Goal: Task Accomplishment & Management: Complete application form

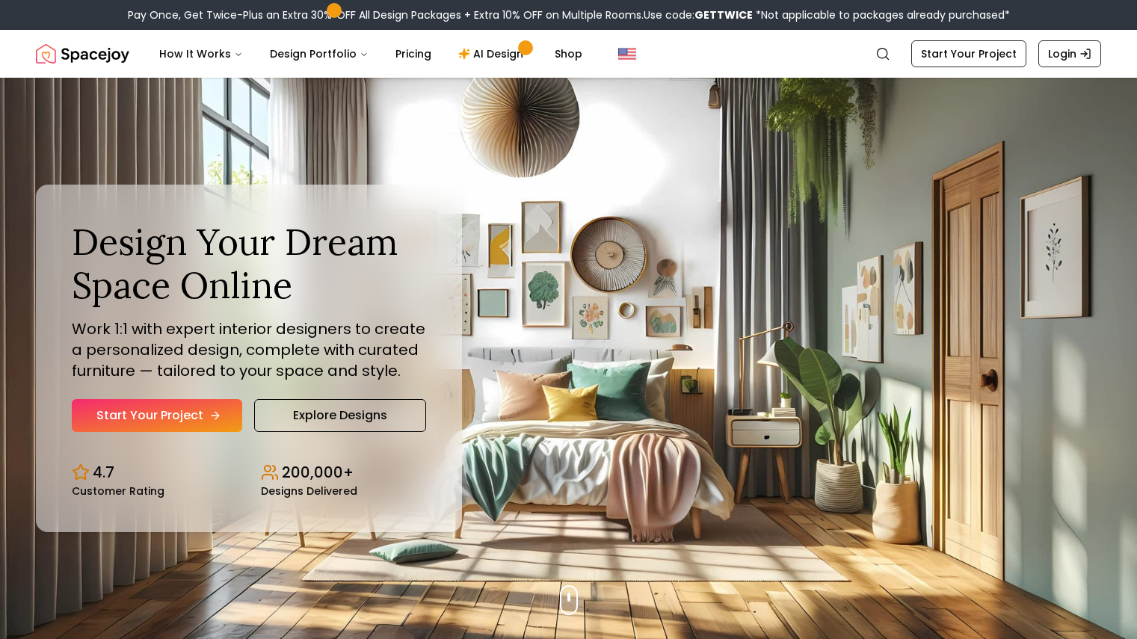
click at [175, 427] on link "Start Your Project" at bounding box center [157, 415] width 170 height 33
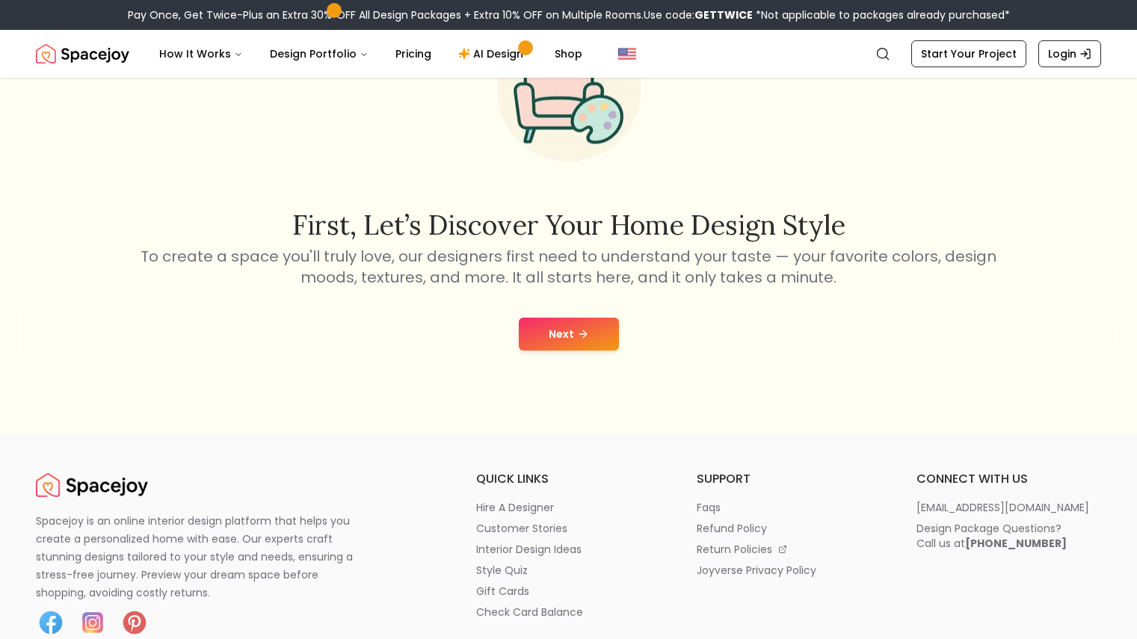
scroll to position [155, 0]
click at [556, 330] on button "Next" at bounding box center [569, 333] width 100 height 33
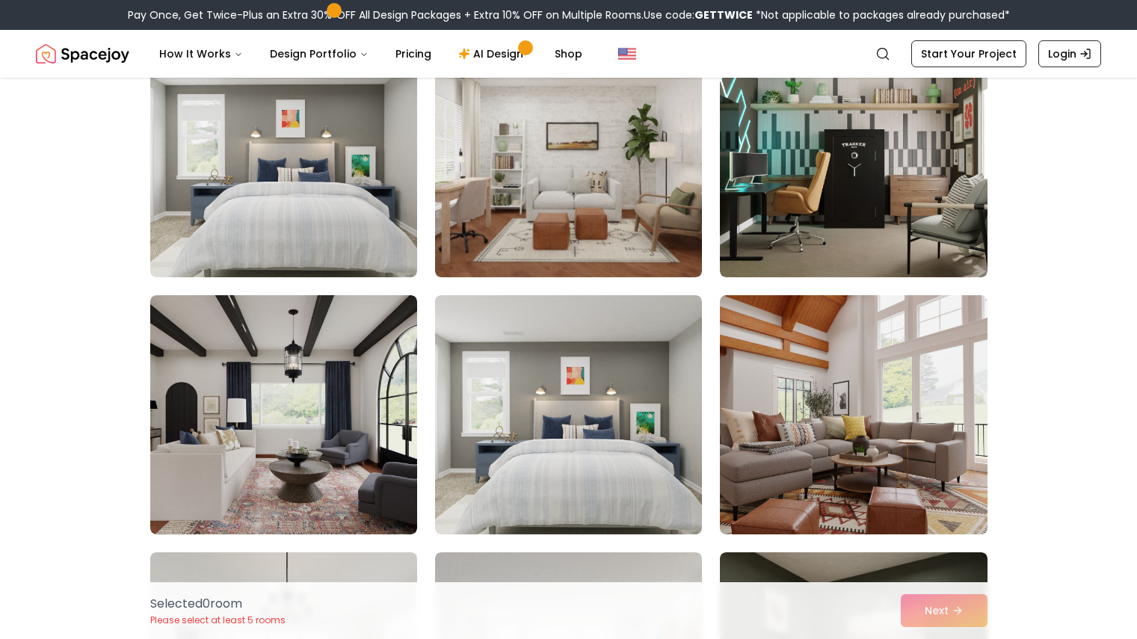
scroll to position [423, 0]
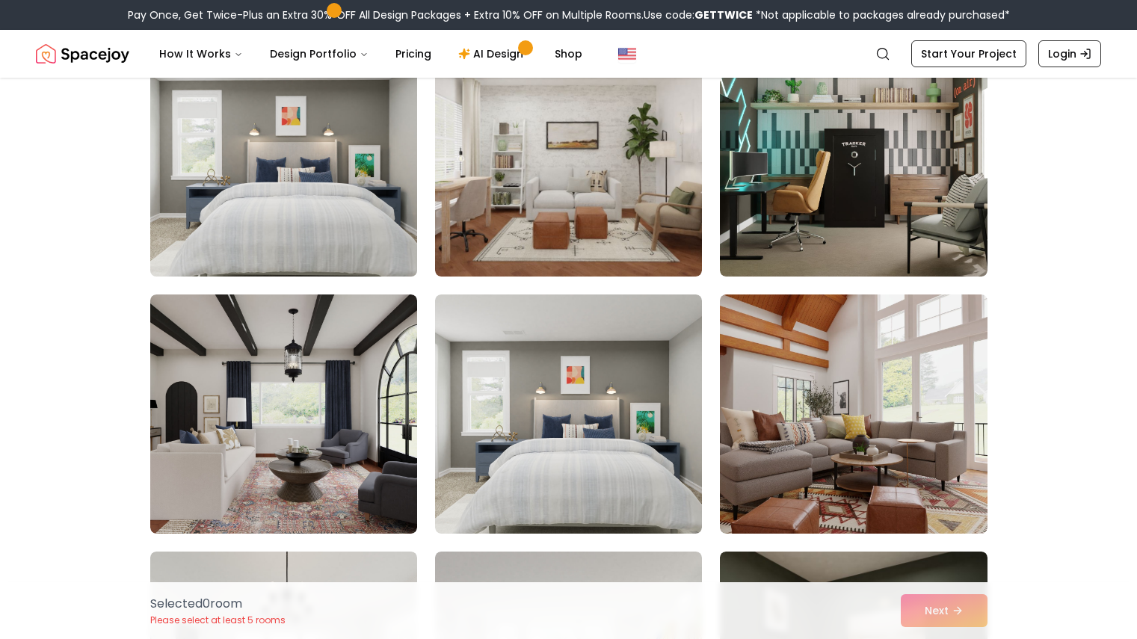
click at [365, 241] on img at bounding box center [283, 156] width 280 height 251
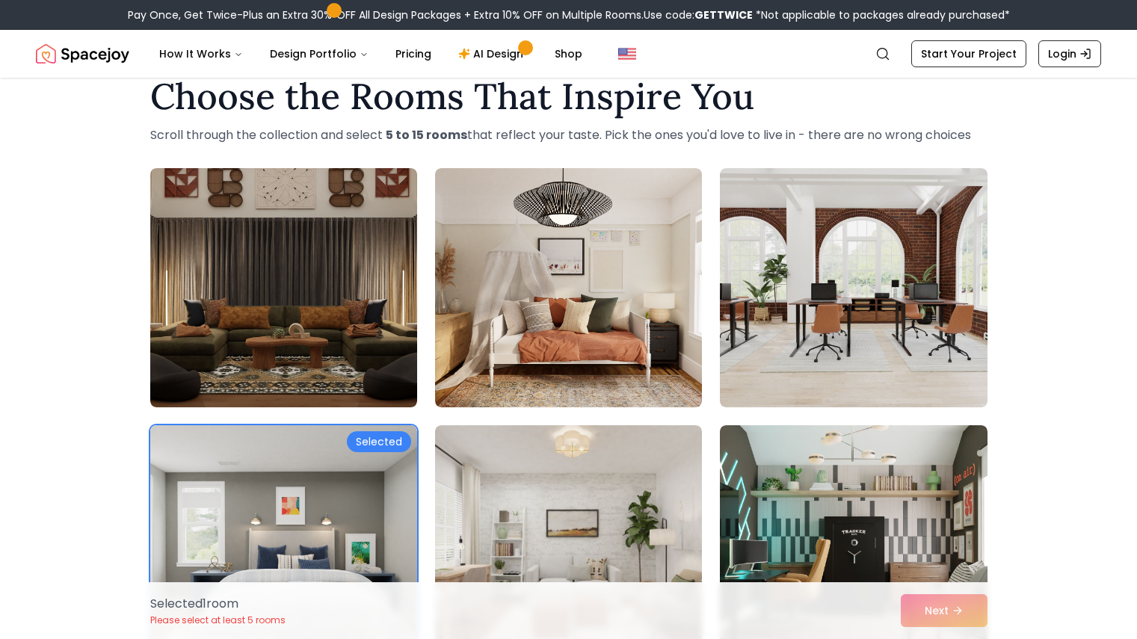
scroll to position [32, 0]
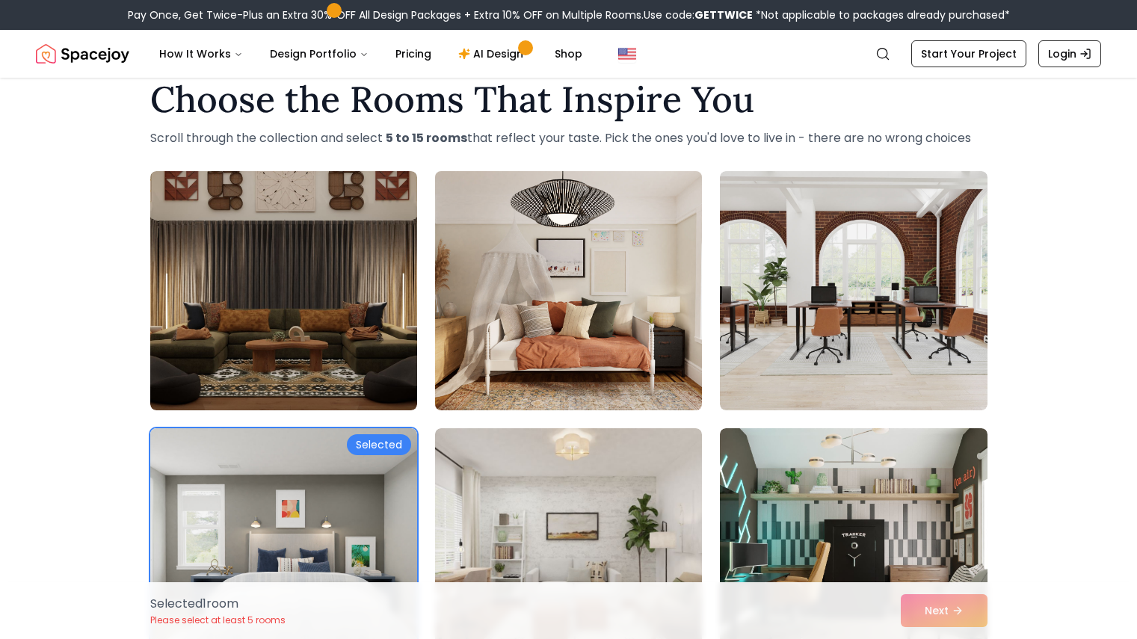
click at [574, 268] on img at bounding box center [568, 290] width 280 height 251
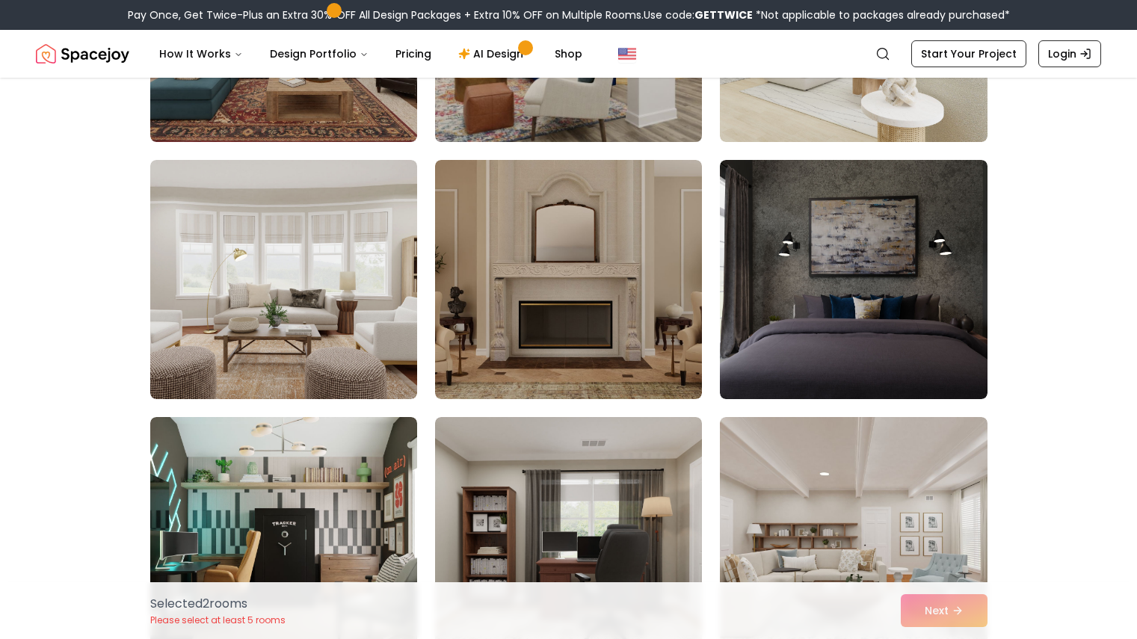
scroll to position [2102, 0]
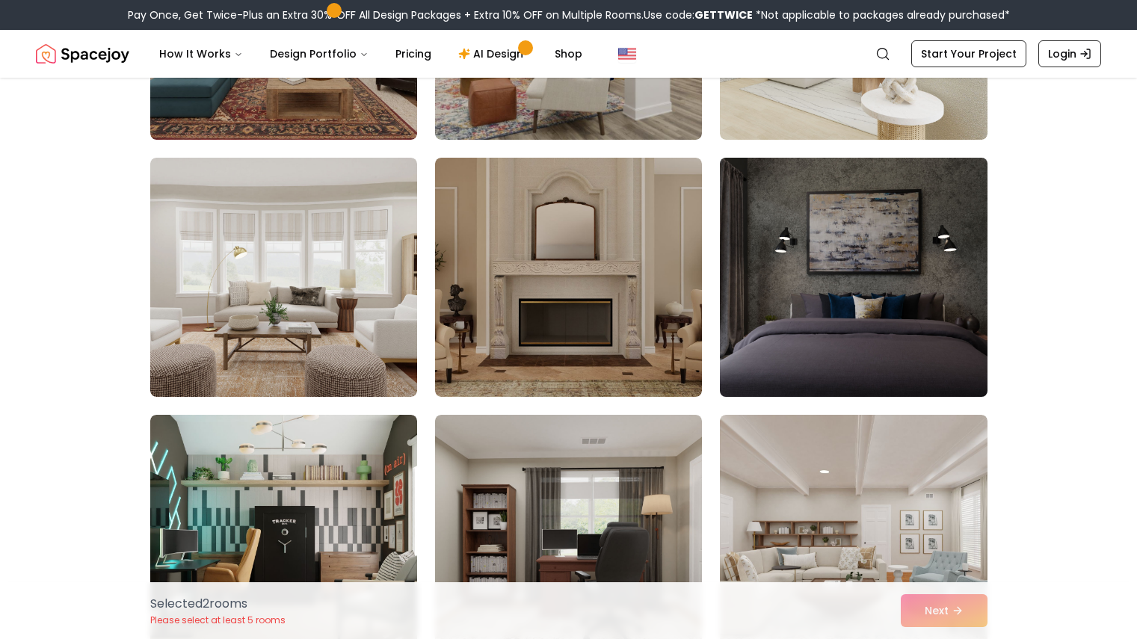
click at [820, 324] on img at bounding box center [853, 277] width 280 height 251
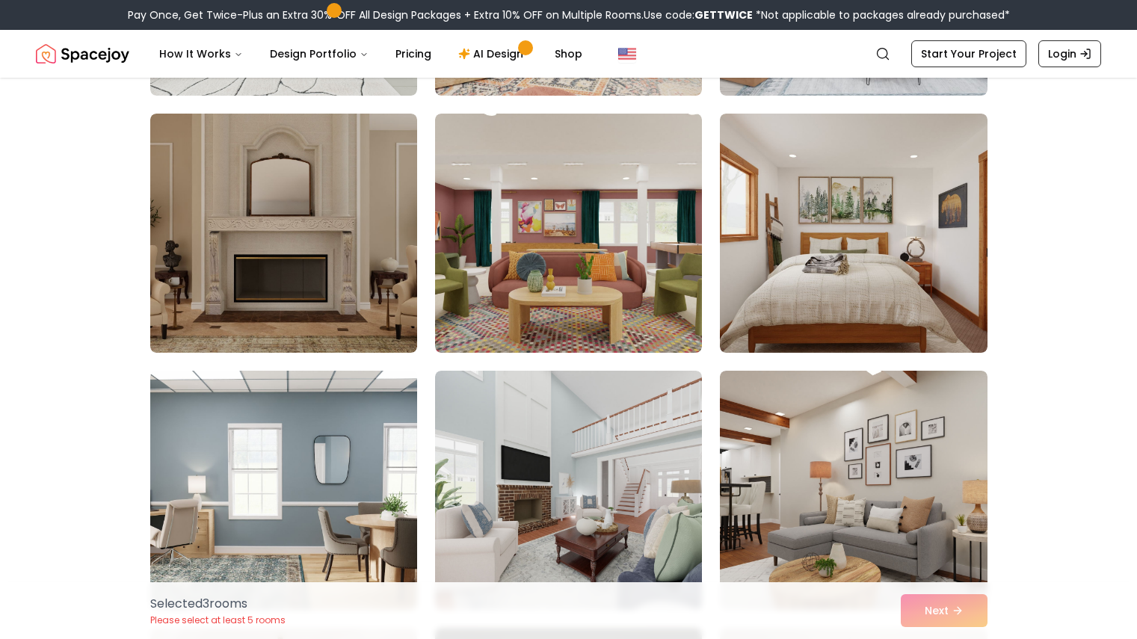
scroll to position [3176, 0]
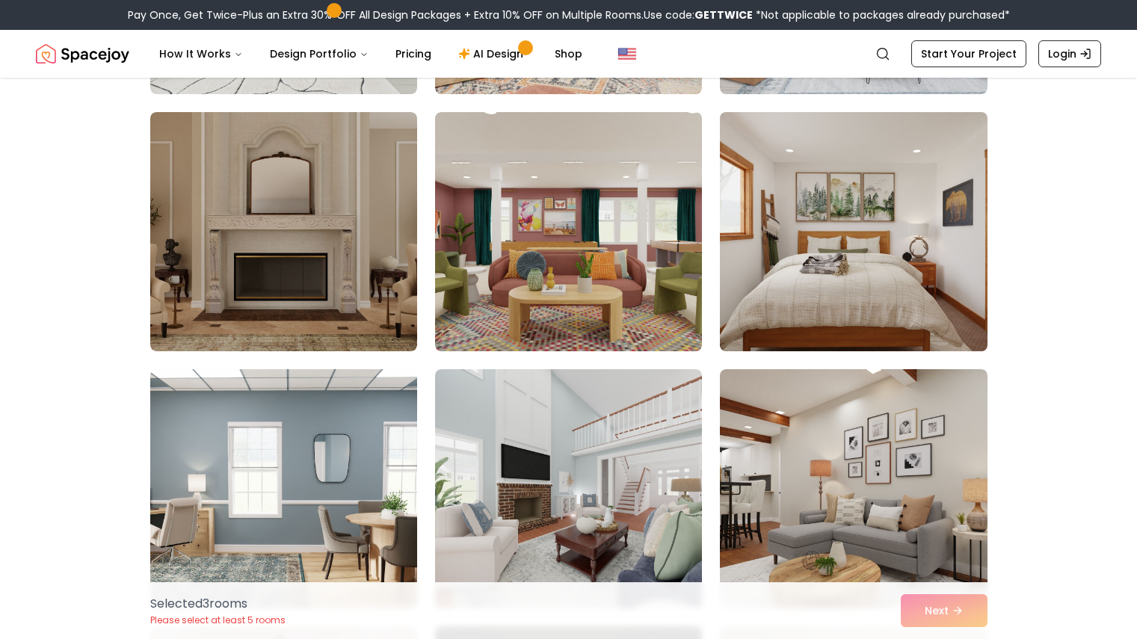
click at [810, 254] on img at bounding box center [853, 231] width 280 height 251
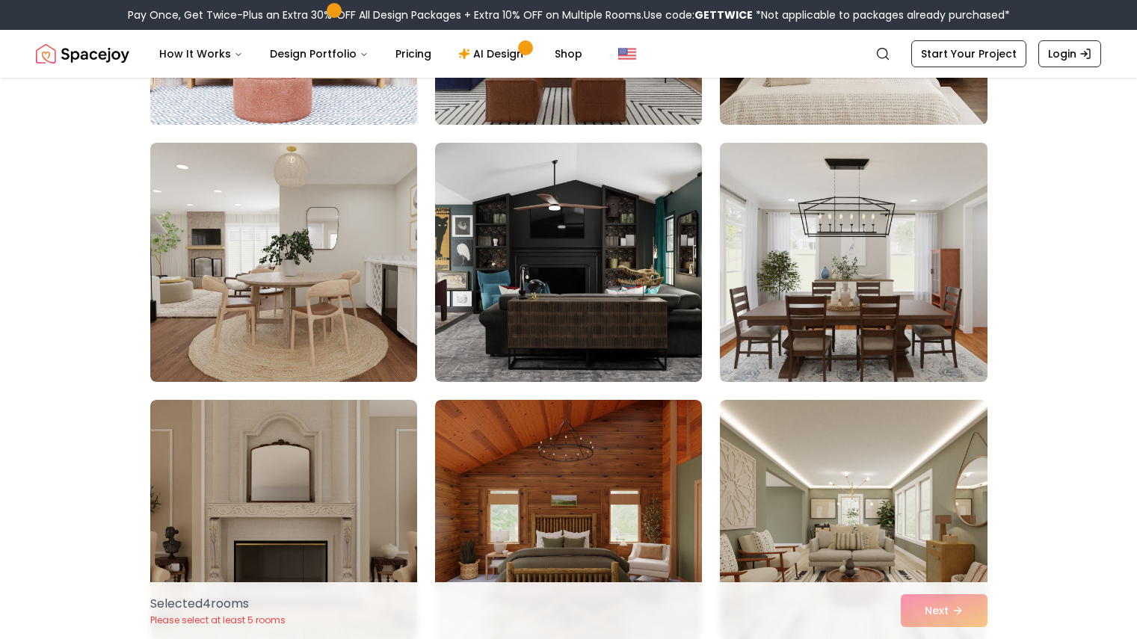
scroll to position [4610, 0]
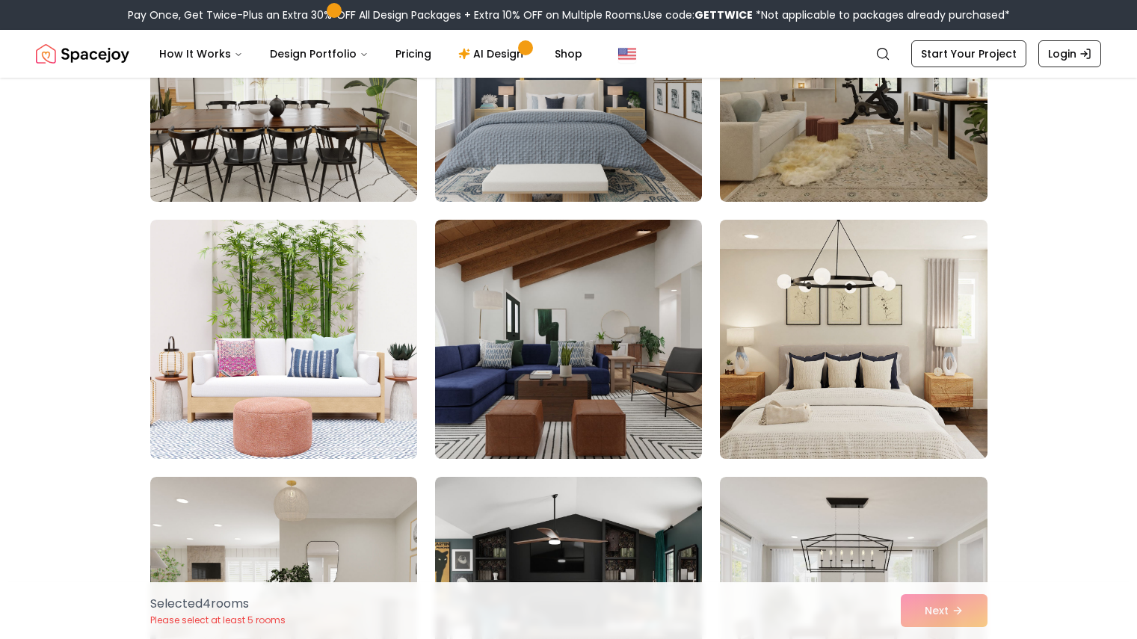
click at [852, 303] on img at bounding box center [853, 339] width 280 height 251
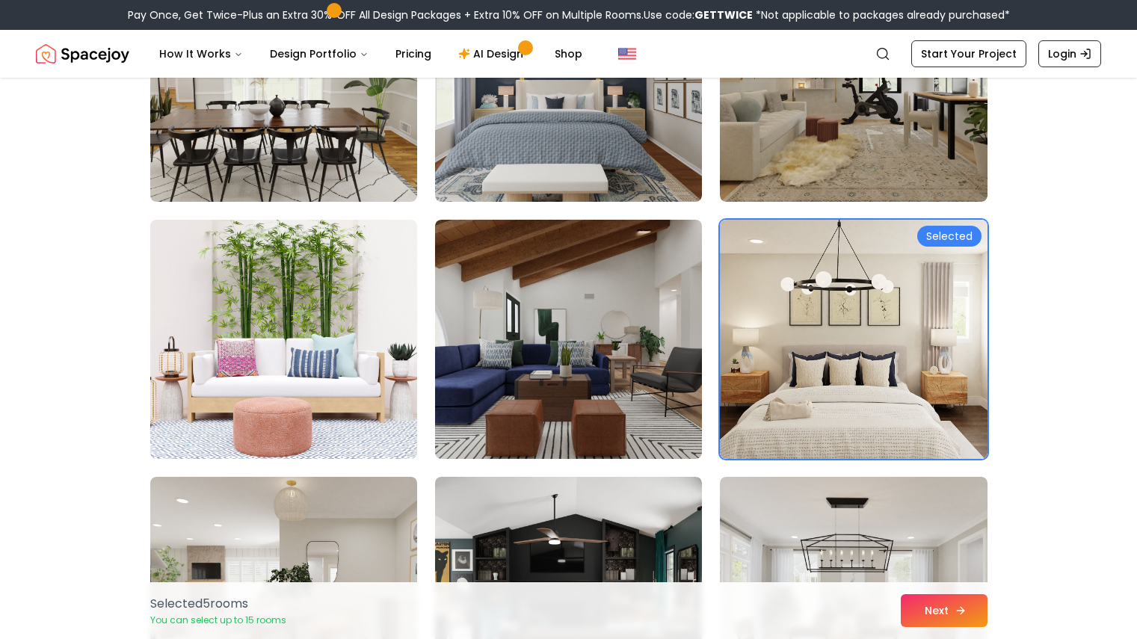
click at [923, 606] on button "Next" at bounding box center [943, 610] width 87 height 33
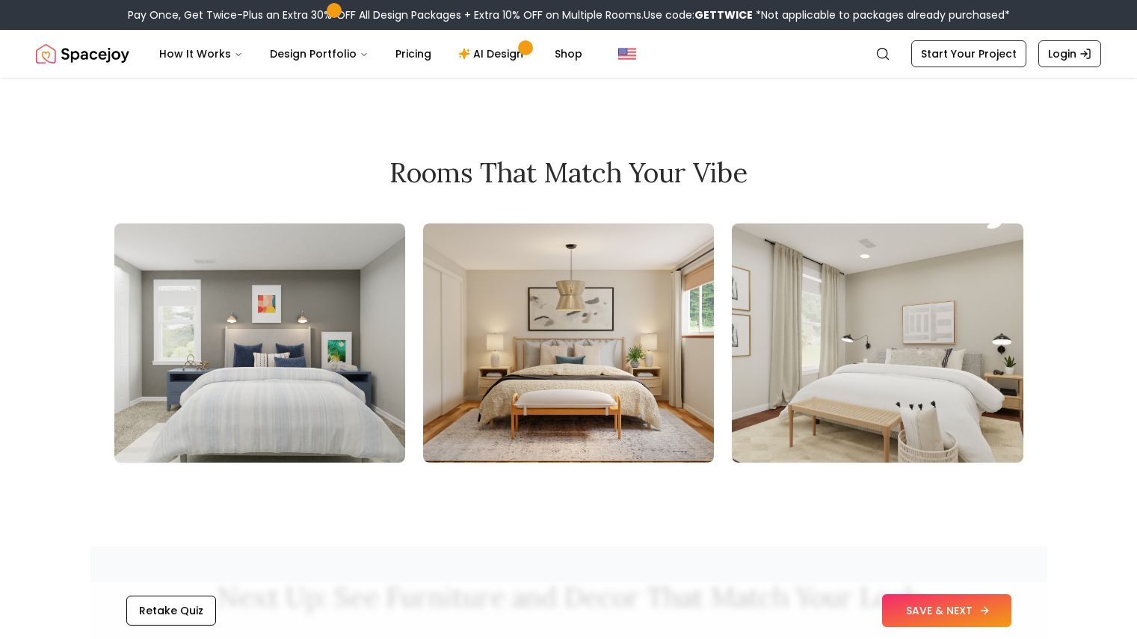
scroll to position [1563, 0]
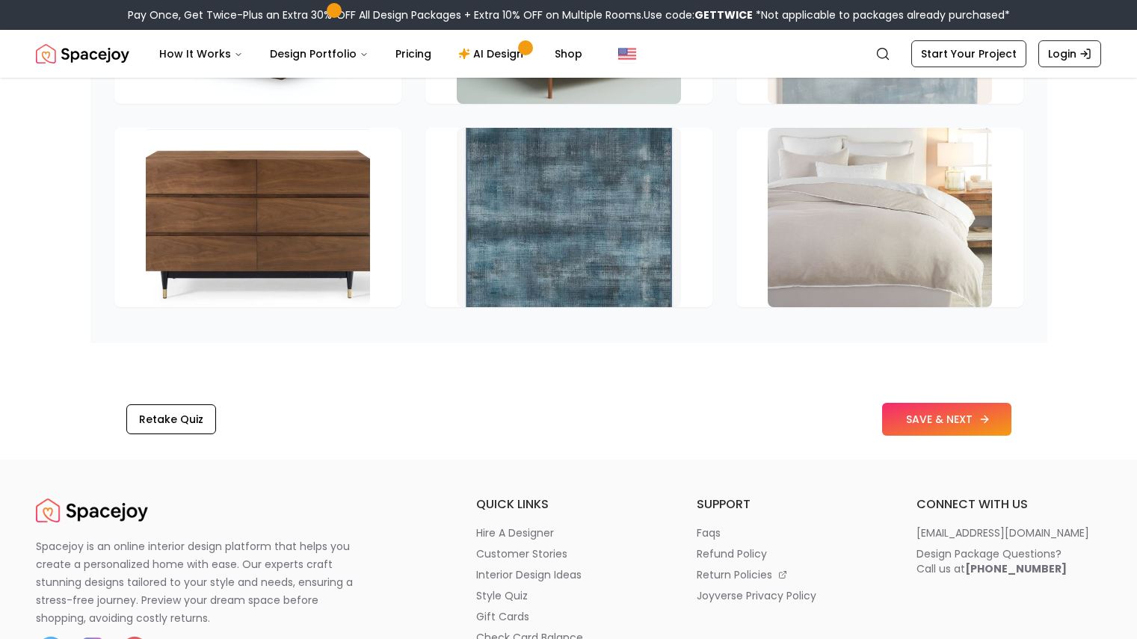
click at [933, 415] on button "SAVE & NEXT" at bounding box center [946, 419] width 129 height 33
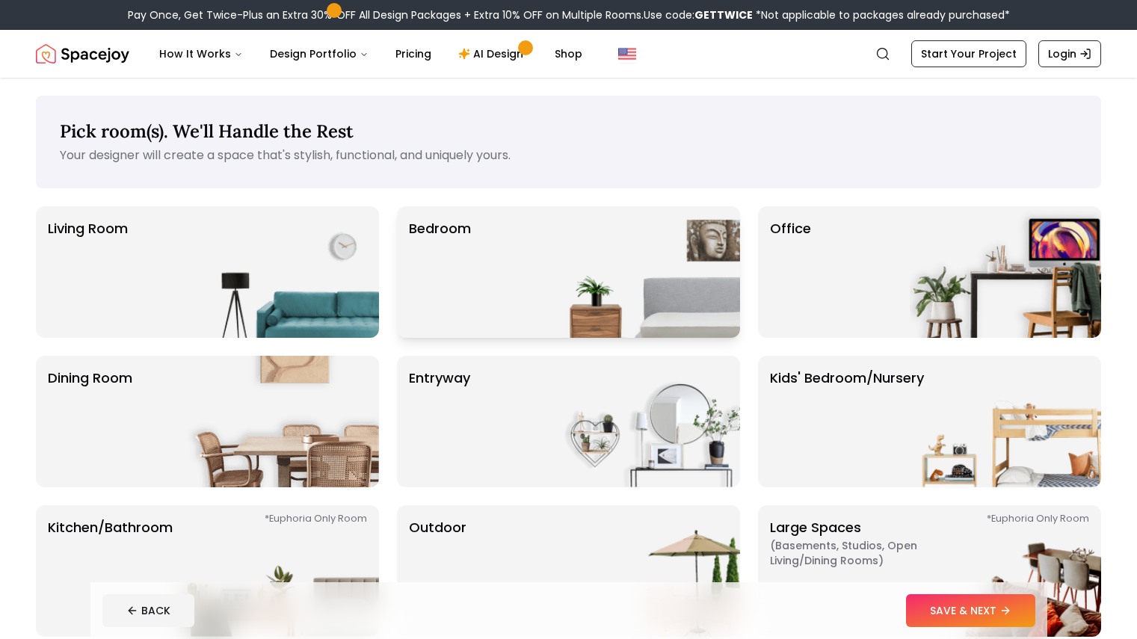
click at [694, 250] on img at bounding box center [643, 272] width 191 height 132
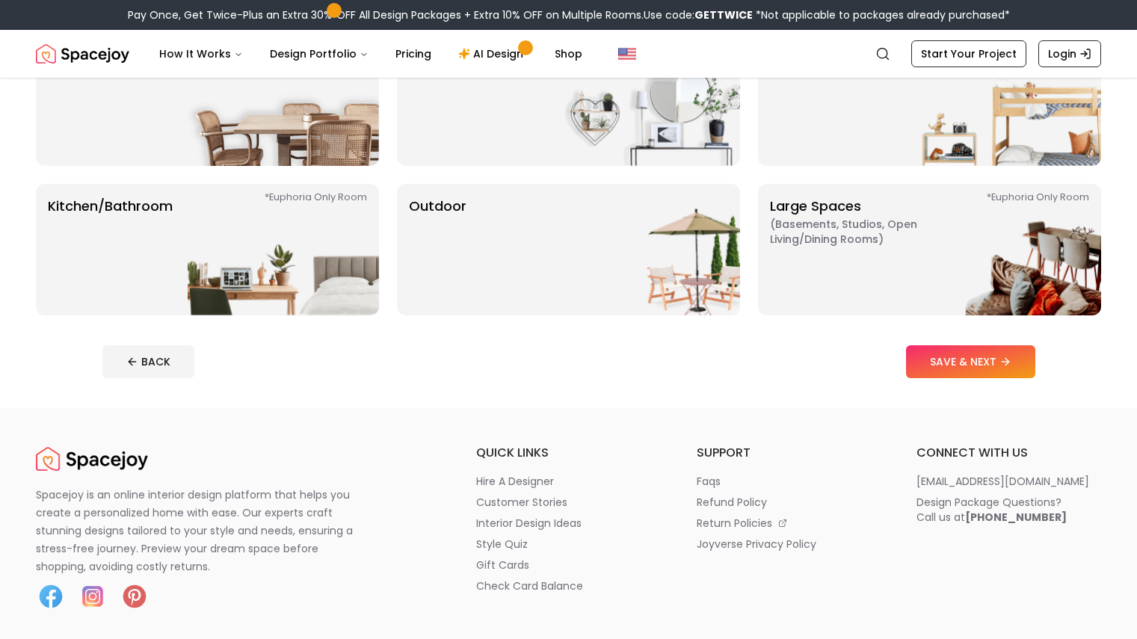
scroll to position [323, 0]
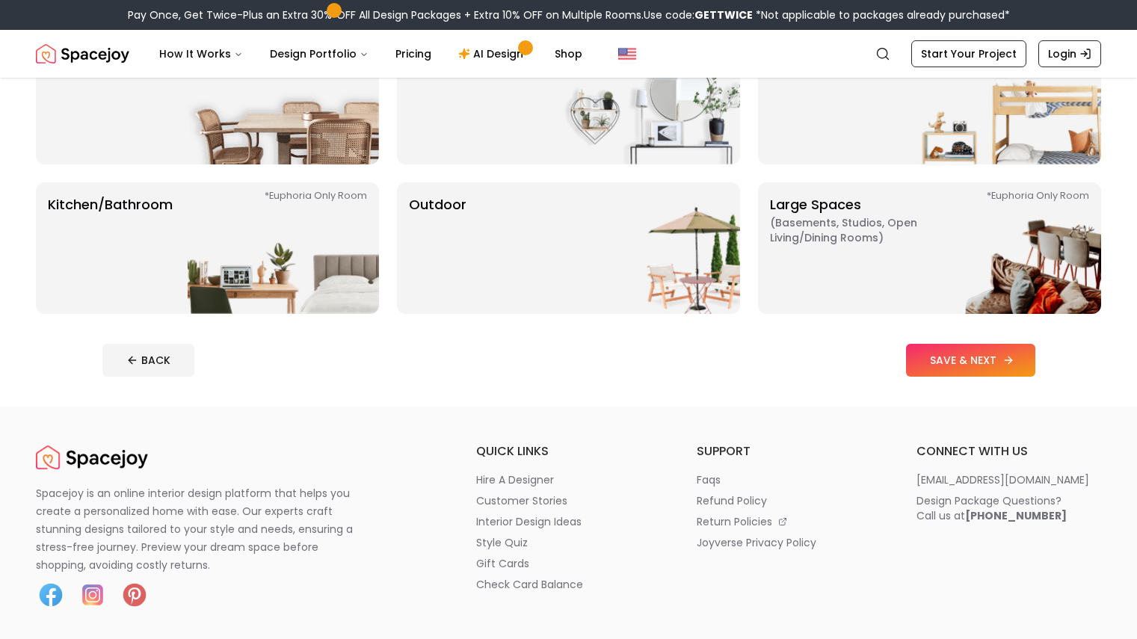
click at [1001, 352] on button "SAVE & NEXT" at bounding box center [970, 360] width 129 height 33
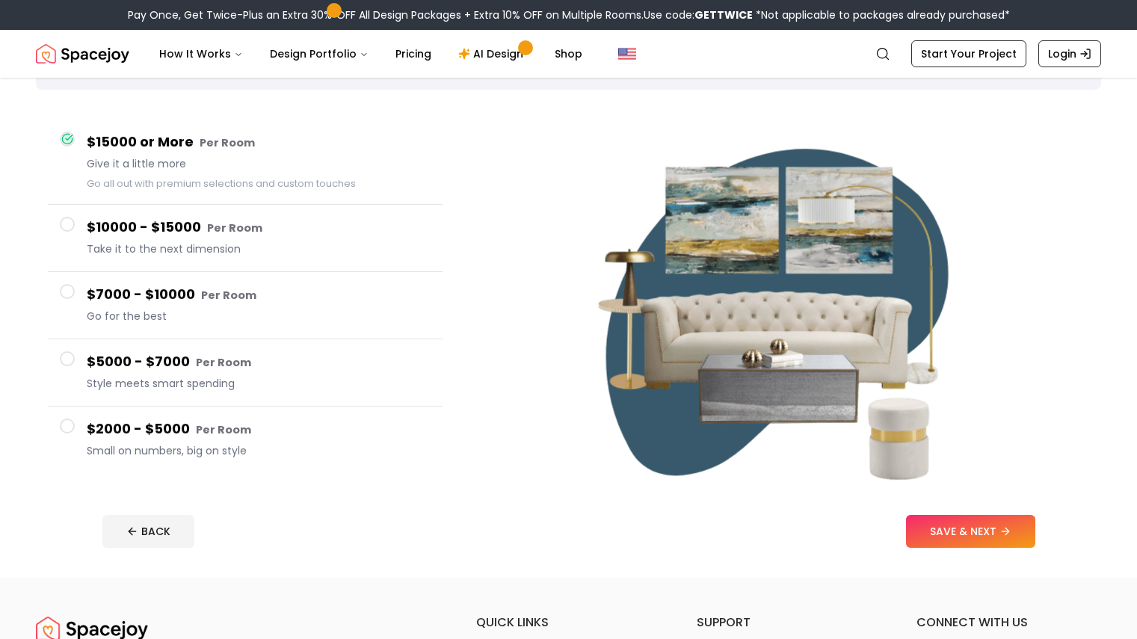
scroll to position [73, 0]
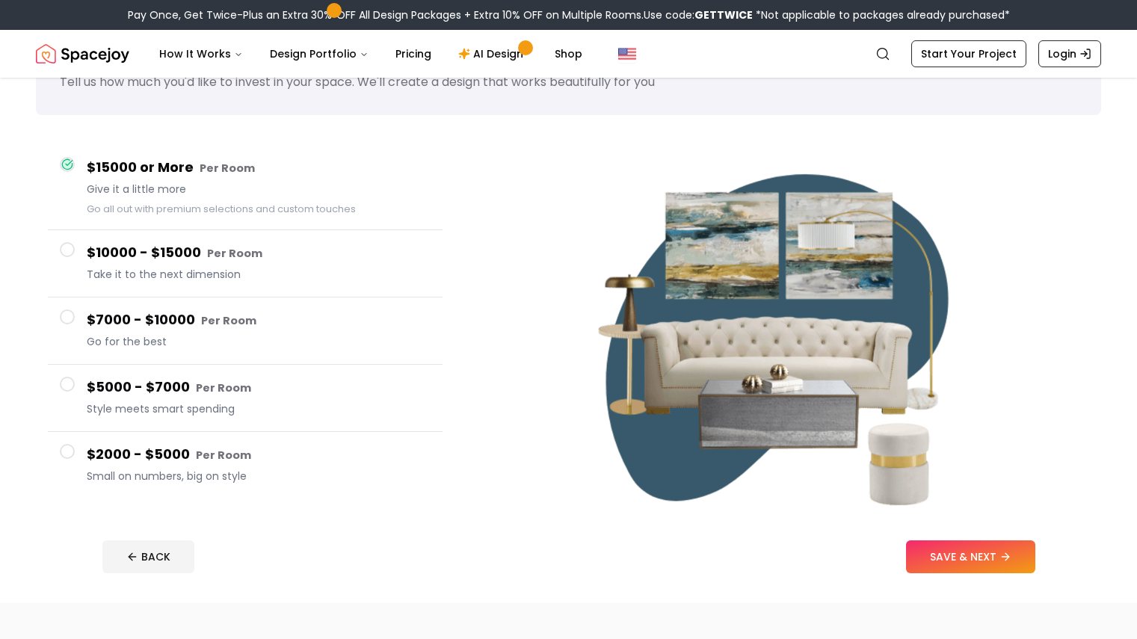
click at [217, 467] on div "$2000 - $5000 Per Room Small on numbers, big on style" at bounding box center [259, 465] width 344 height 43
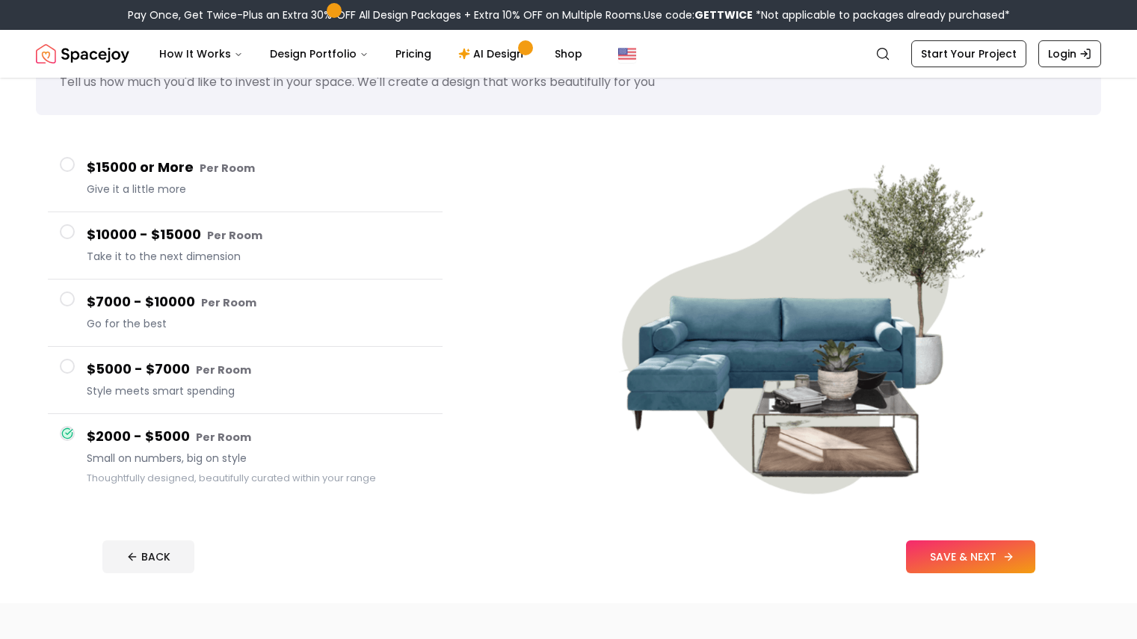
click at [1021, 550] on button "SAVE & NEXT" at bounding box center [970, 556] width 129 height 33
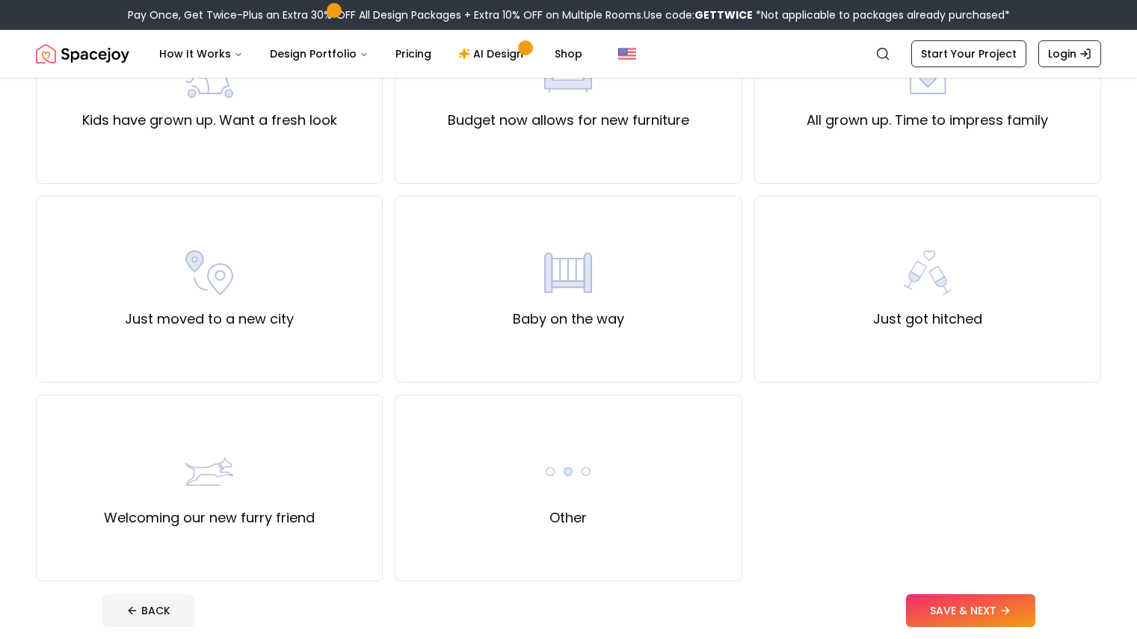
scroll to position [90, 0]
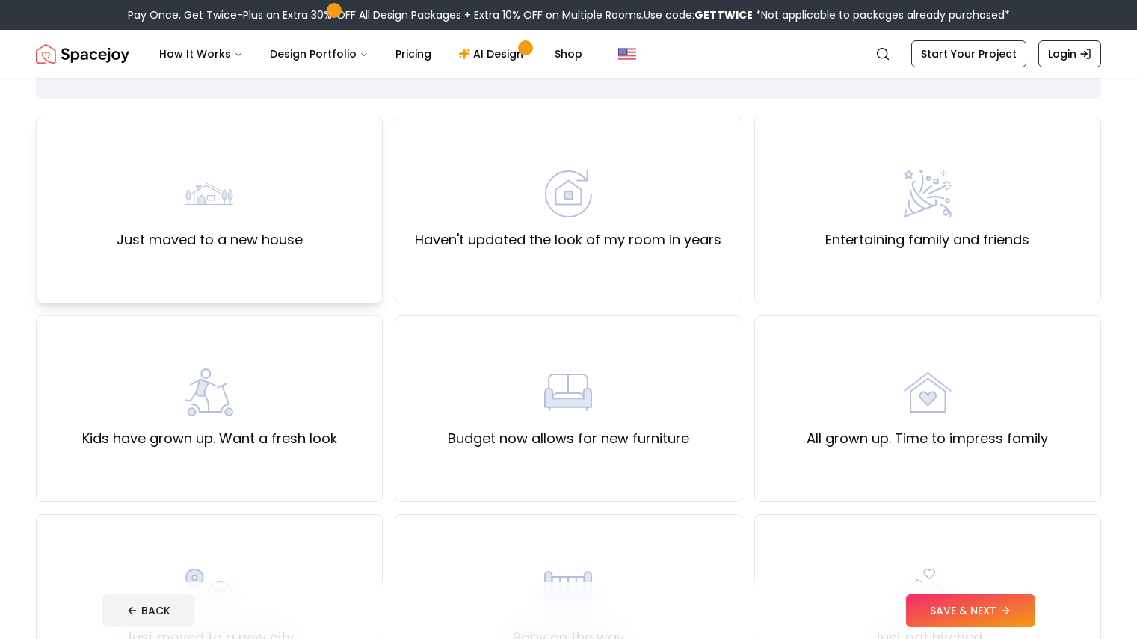
click at [315, 273] on div "Just moved to a new house" at bounding box center [209, 210] width 347 height 187
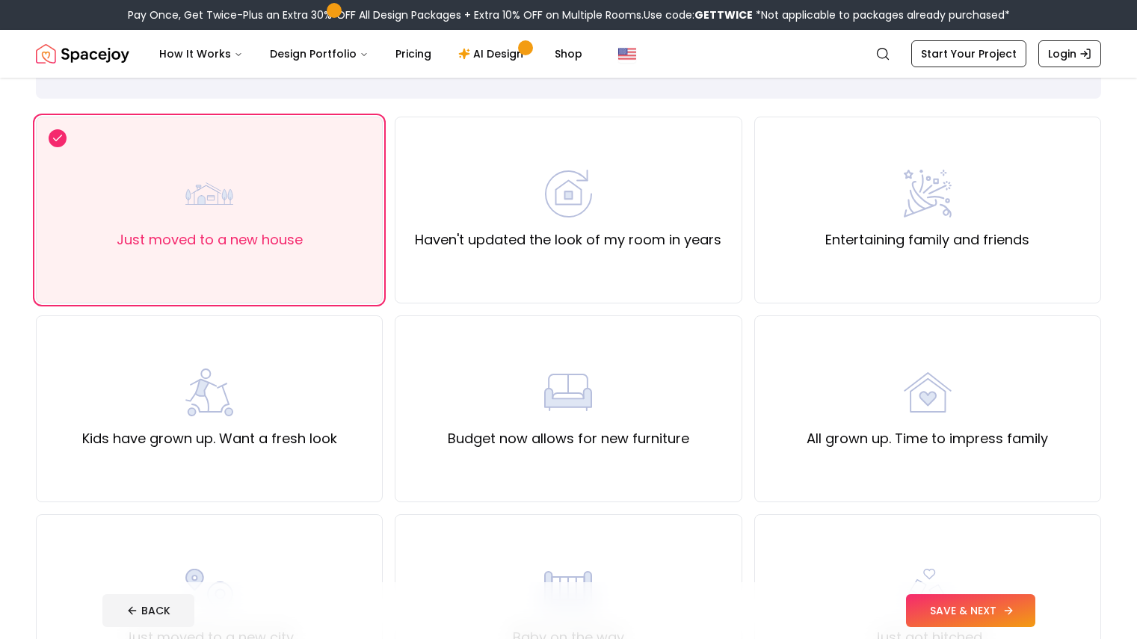
click at [989, 610] on button "SAVE & NEXT" at bounding box center [970, 610] width 129 height 33
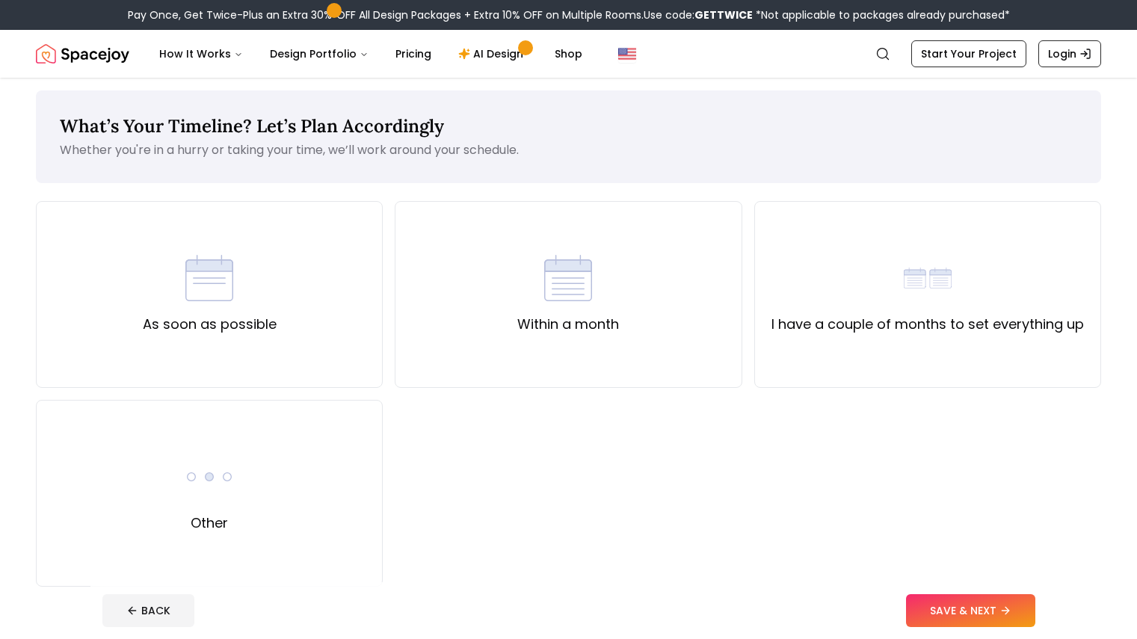
scroll to position [4, 0]
click at [282, 244] on div "As soon as possible" at bounding box center [209, 295] width 347 height 187
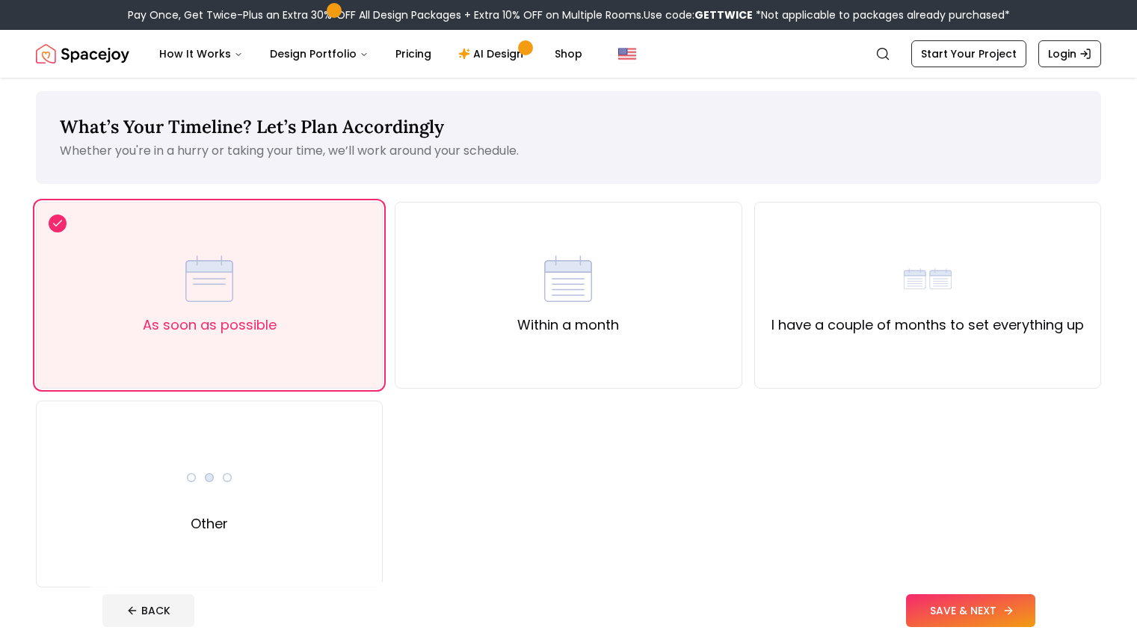
click at [1014, 608] on icon at bounding box center [1008, 611] width 12 height 12
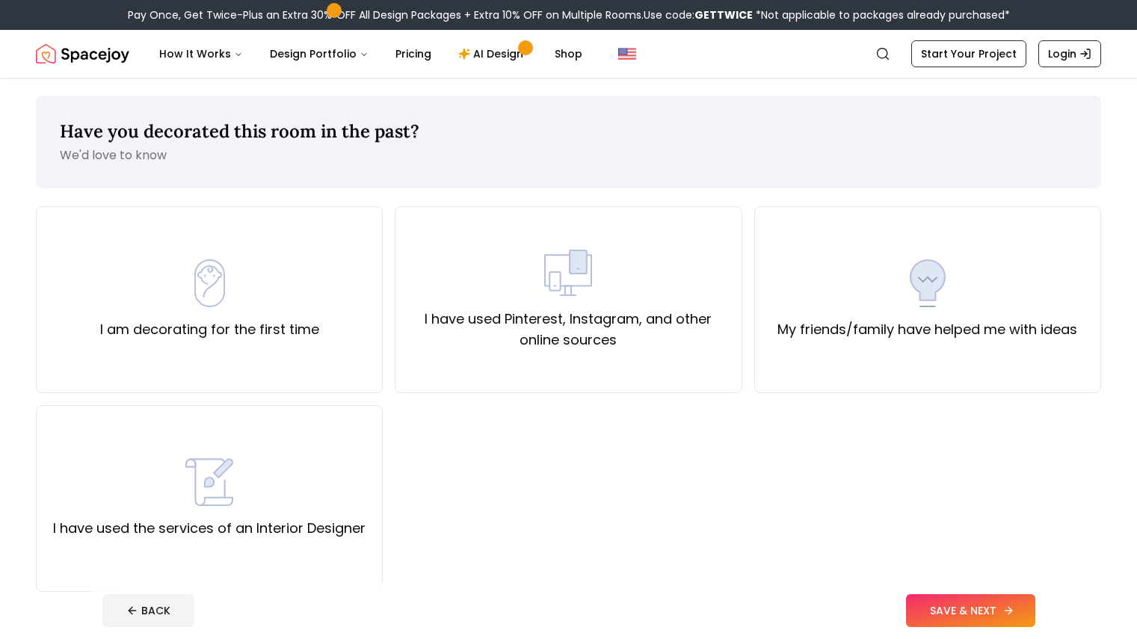
click at [888, 449] on div "I am decorating for the first time I have used Pinterest, Instagram, and other …" at bounding box center [568, 399] width 1065 height 386
click at [365, 306] on div "I am decorating for the first time" at bounding box center [209, 299] width 347 height 187
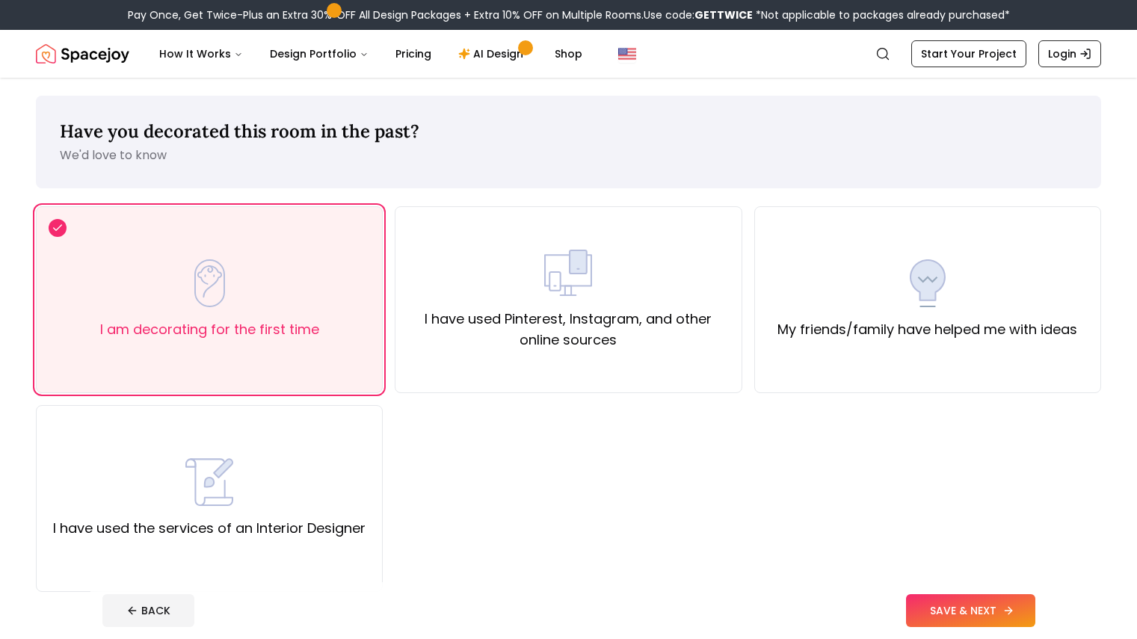
click at [986, 606] on button "SAVE & NEXT" at bounding box center [970, 610] width 129 height 33
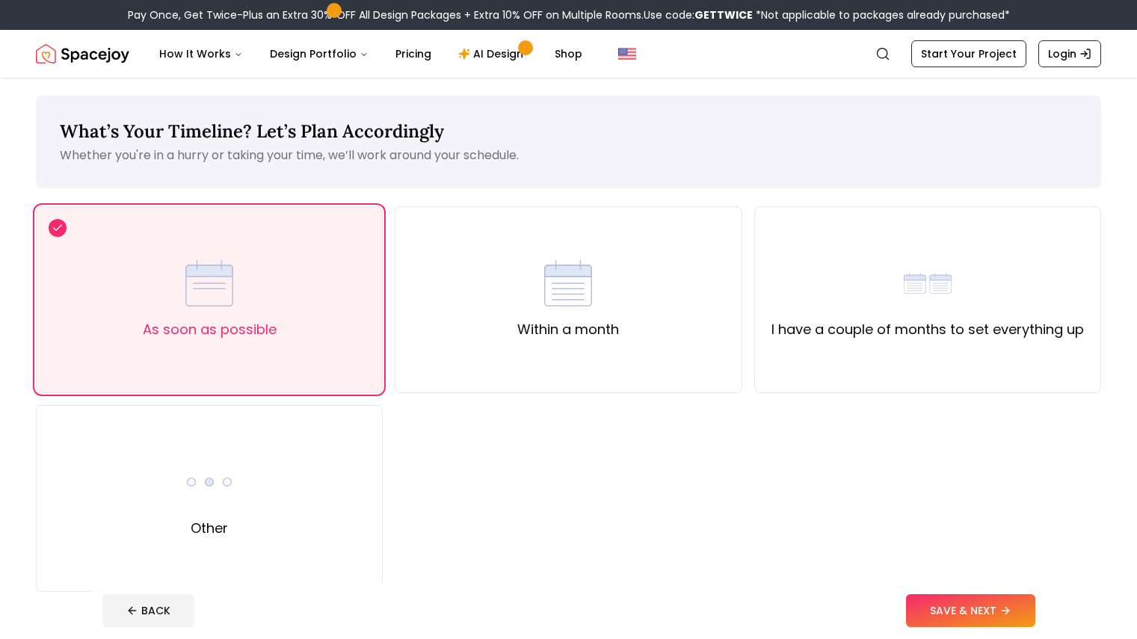
scroll to position [4, 0]
